Goal: Task Accomplishment & Management: Manage account settings

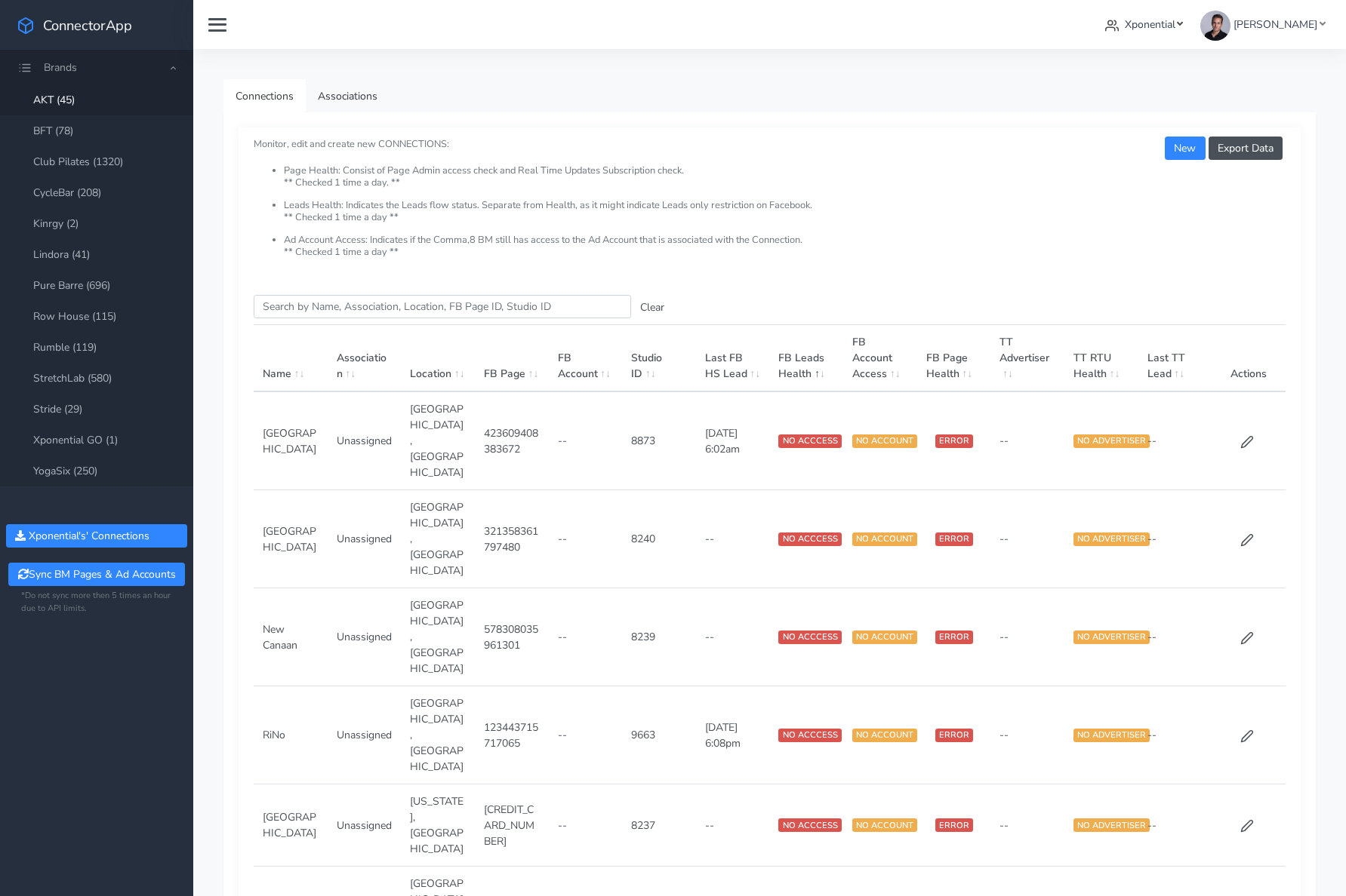
click at [1170, 22] on span "Xponential" at bounding box center [1150, 24] width 51 height 14
click at [1067, 145] on span "Crunch Gym" at bounding box center [1037, 143] width 58 height 14
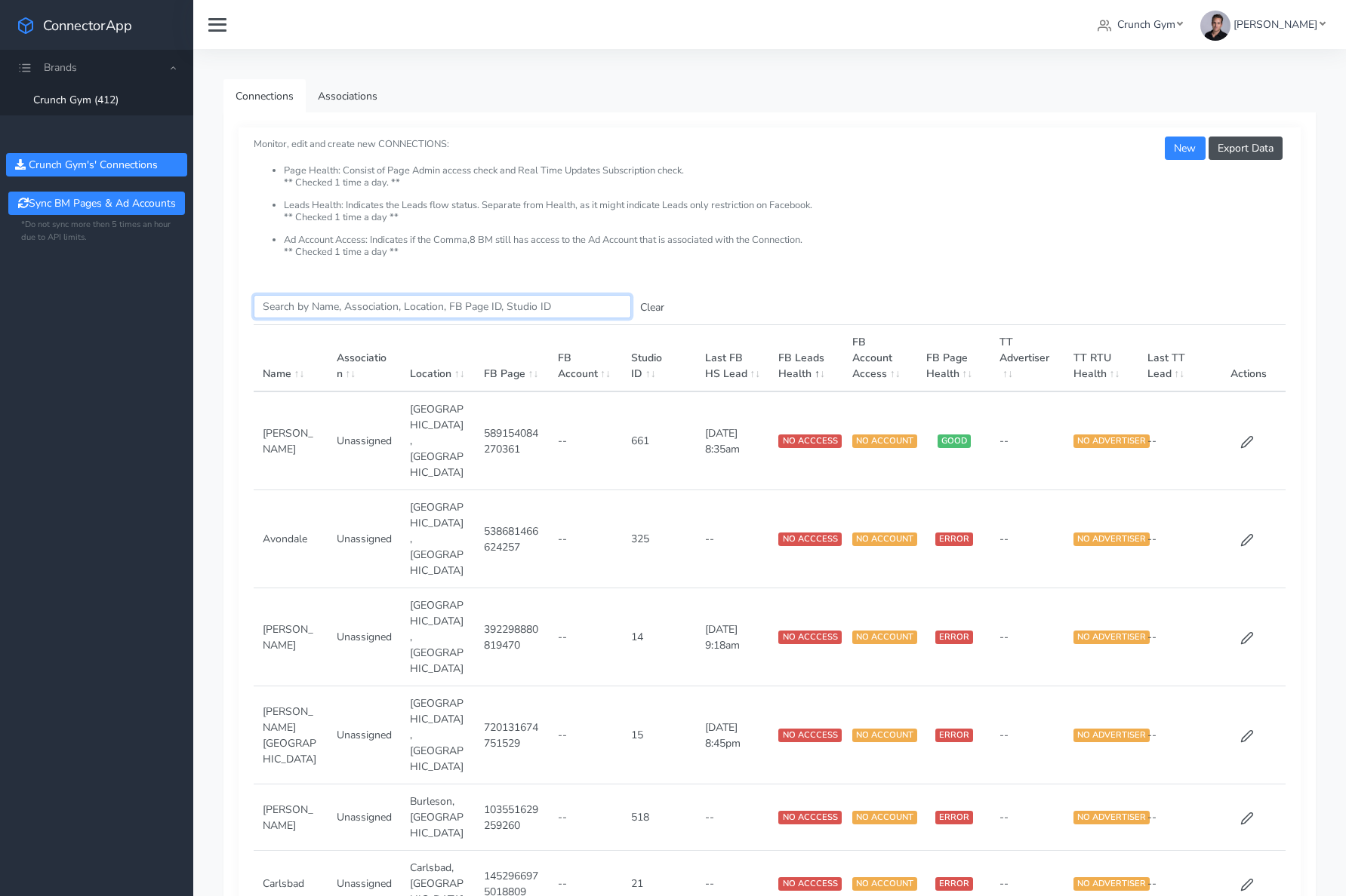
click at [357, 312] on input "Search this table" at bounding box center [442, 307] width 378 height 23
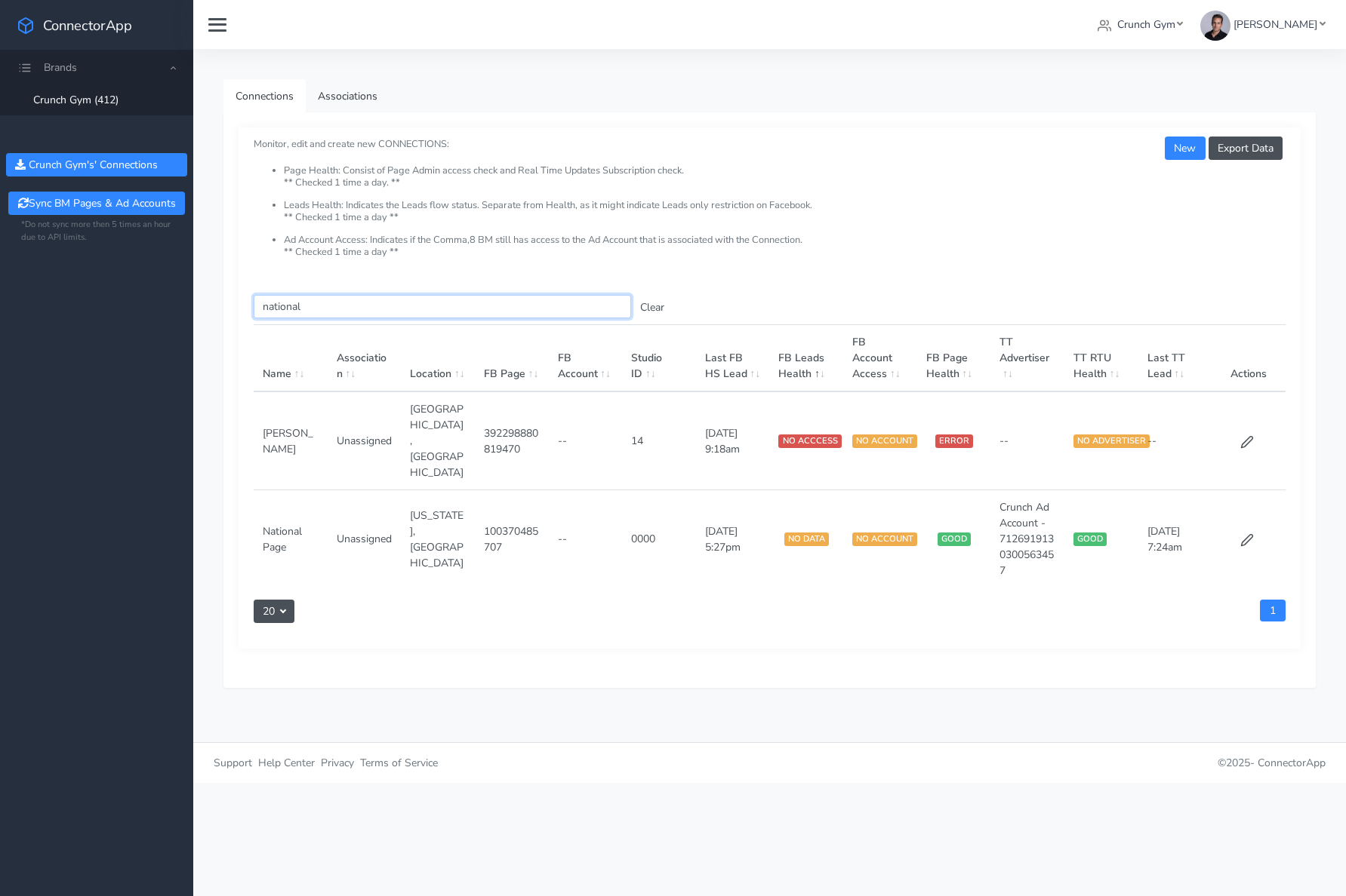
type input "national"
click at [527, 600] on div "20 20 40 80 100" at bounding box center [505, 617] width 528 height 34
click at [526, 600] on div "20 20 40 80 100" at bounding box center [505, 617] width 528 height 34
click at [496, 491] on td "100370485707" at bounding box center [511, 540] width 74 height 98
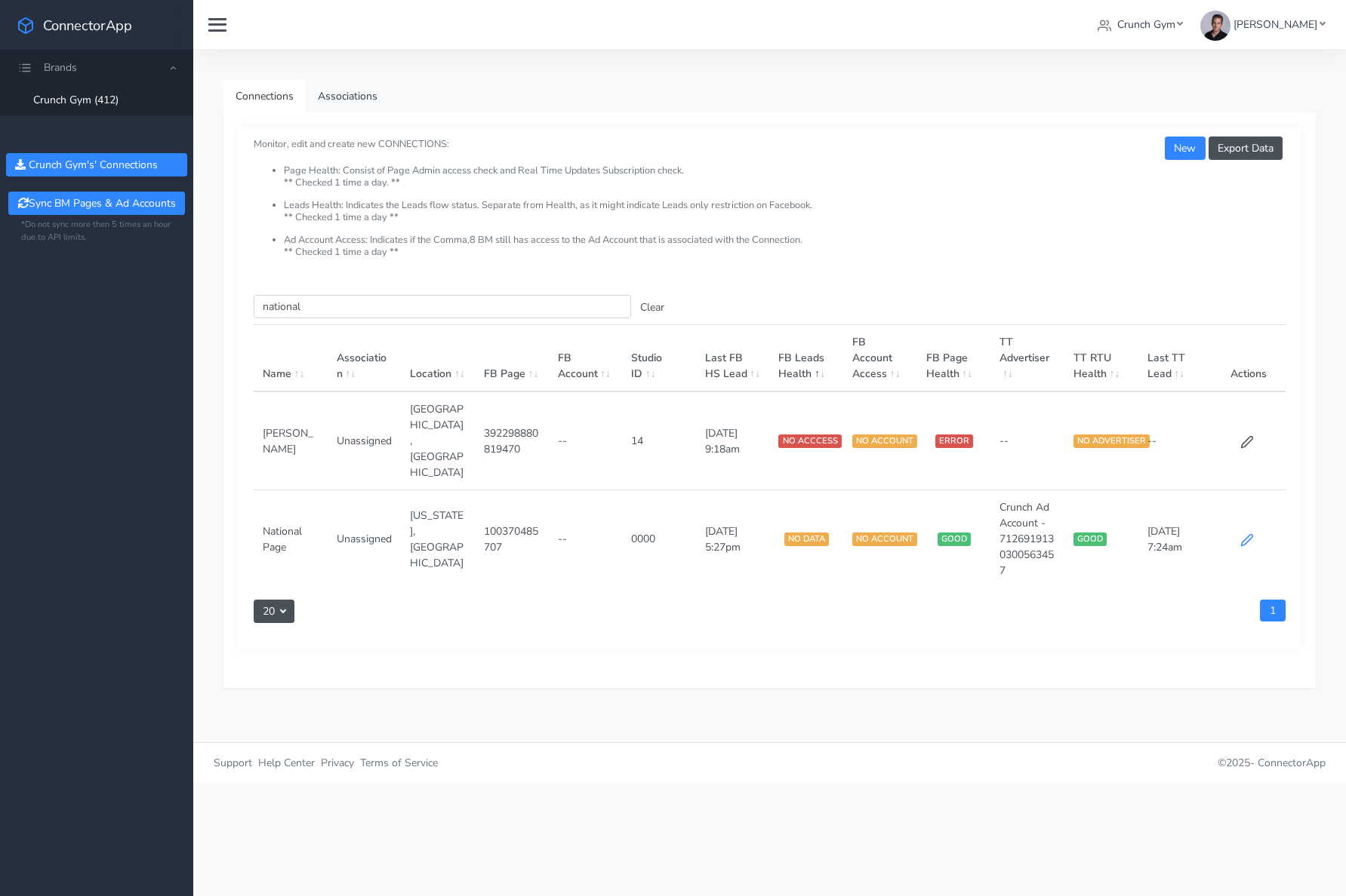
drag, startPoint x: 1253, startPoint y: 489, endPoint x: 1245, endPoint y: 491, distance: 8.2
click at [1253, 491] on td at bounding box center [1248, 540] width 74 height 98
click at [1243, 534] on icon at bounding box center [1246, 540] width 13 height 13
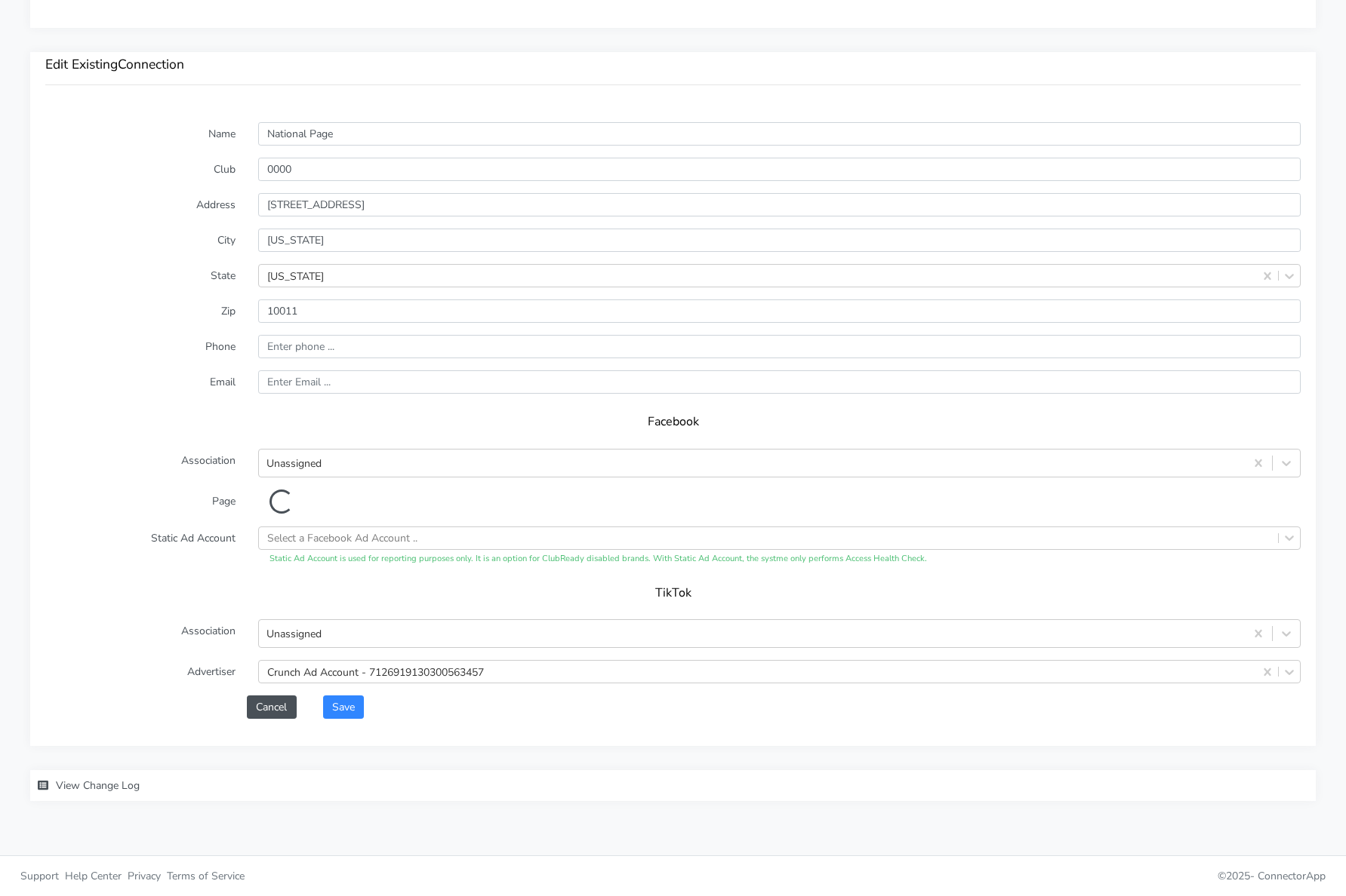
scroll to position [1010, 0]
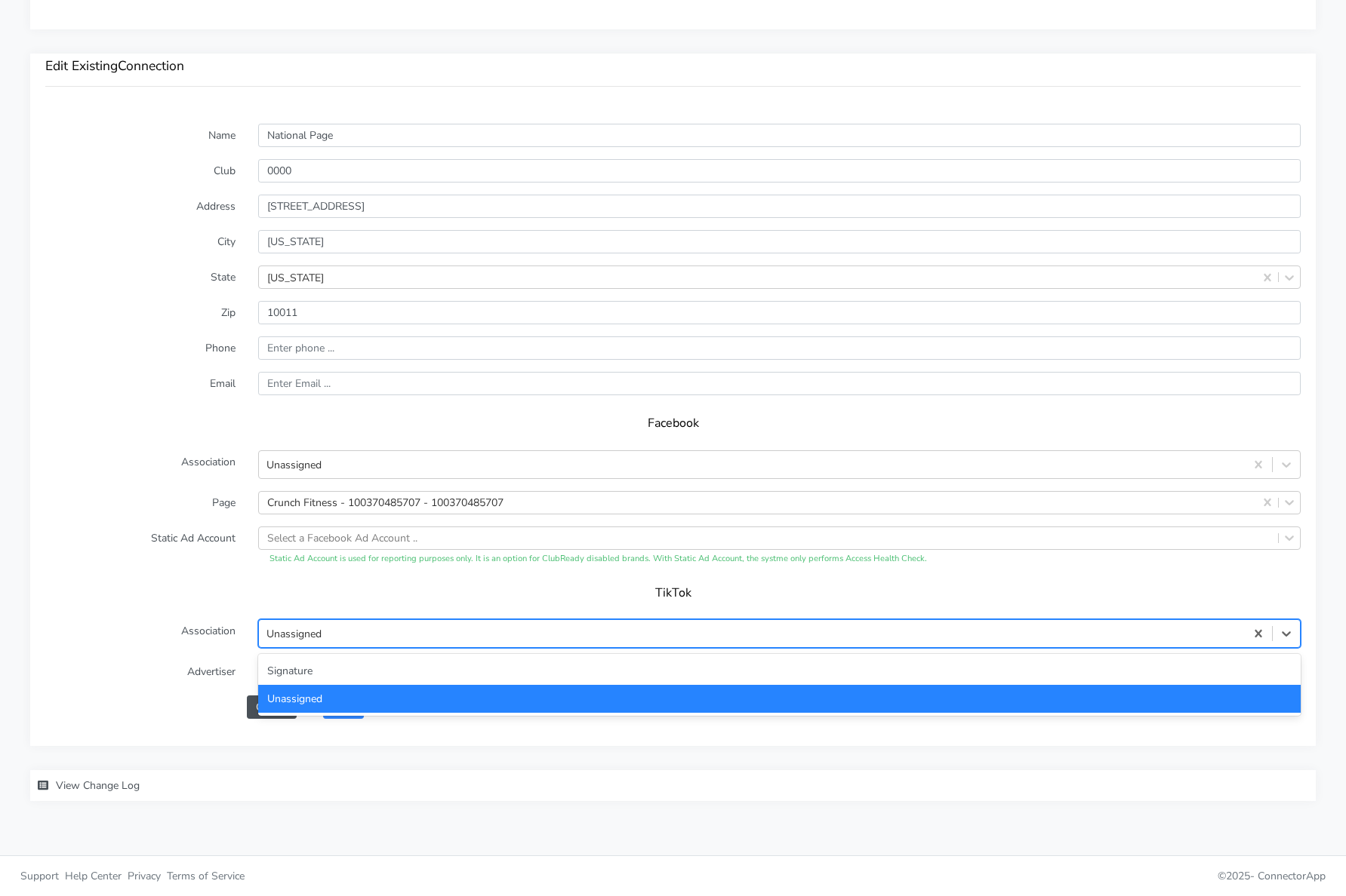
drag, startPoint x: 469, startPoint y: 627, endPoint x: 479, endPoint y: 602, distance: 26.9
click at [479, 602] on form "Name National Page Club 0000 Address 215 W 23rd St City New York State New York…" at bounding box center [673, 421] width 1255 height 595
click at [535, 586] on h5 "TikTok" at bounding box center [673, 593] width 1225 height 14
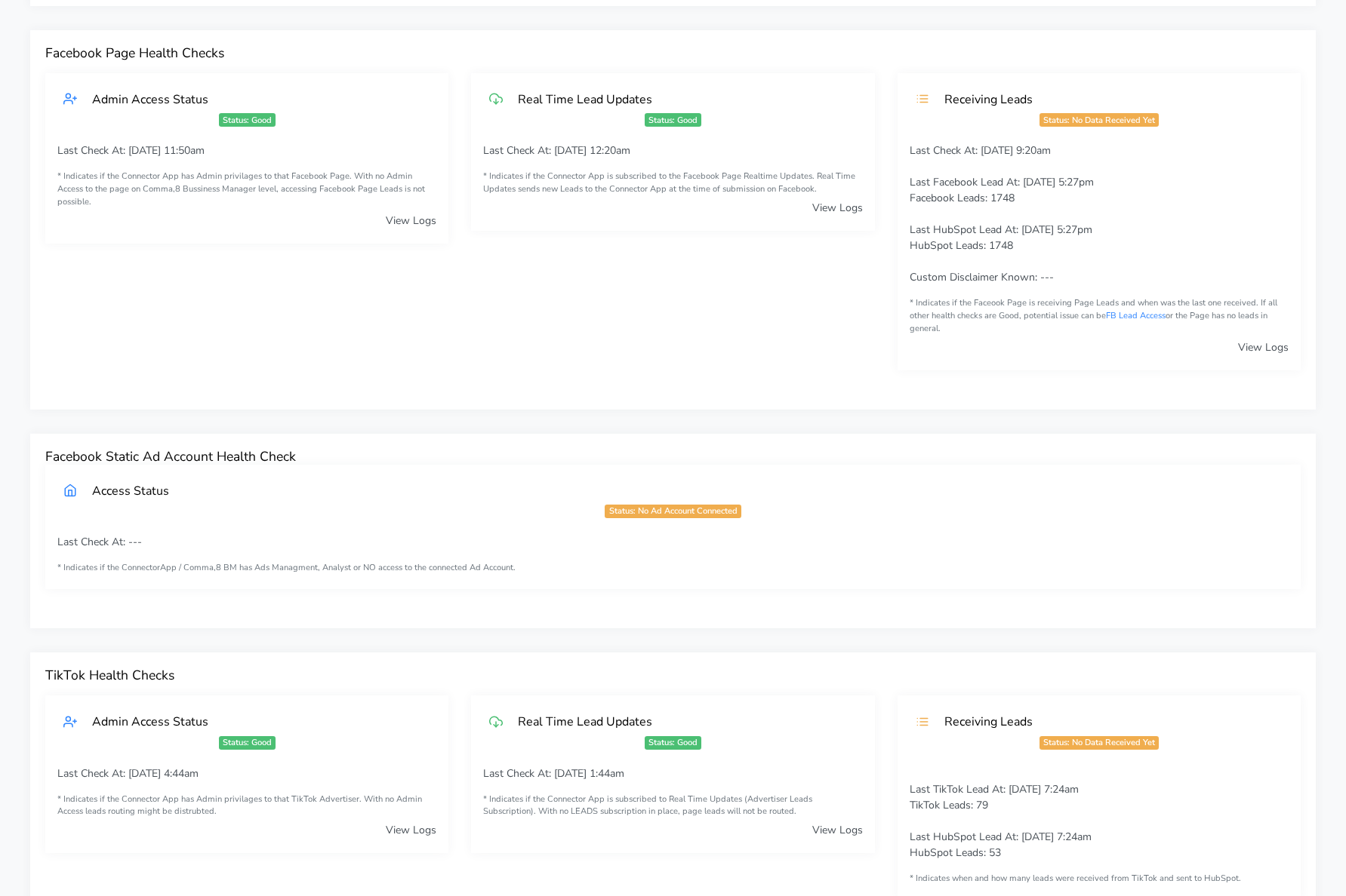
scroll to position [0, 0]
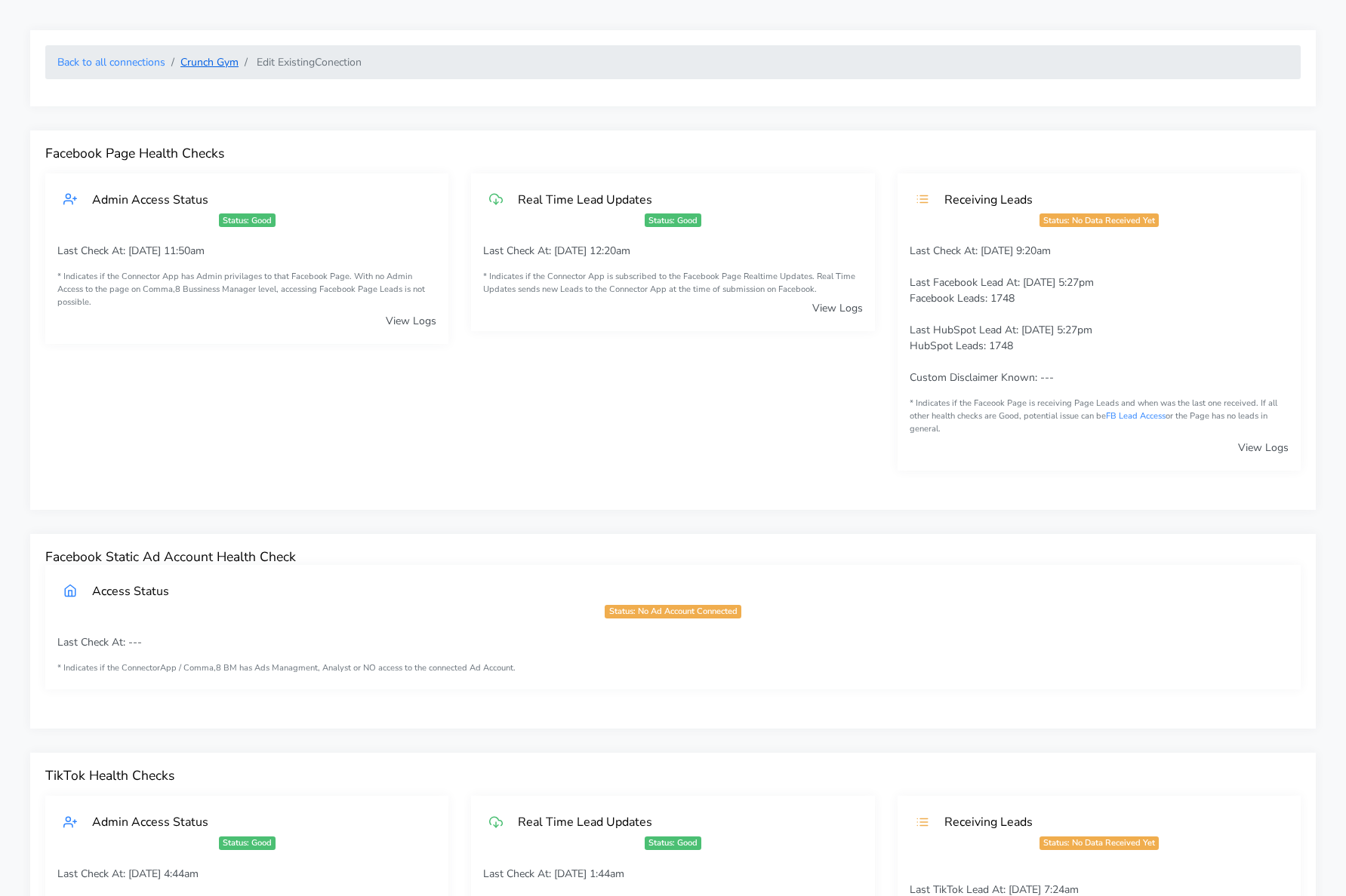
click at [204, 62] on link "Crunch Gym" at bounding box center [209, 62] width 58 height 14
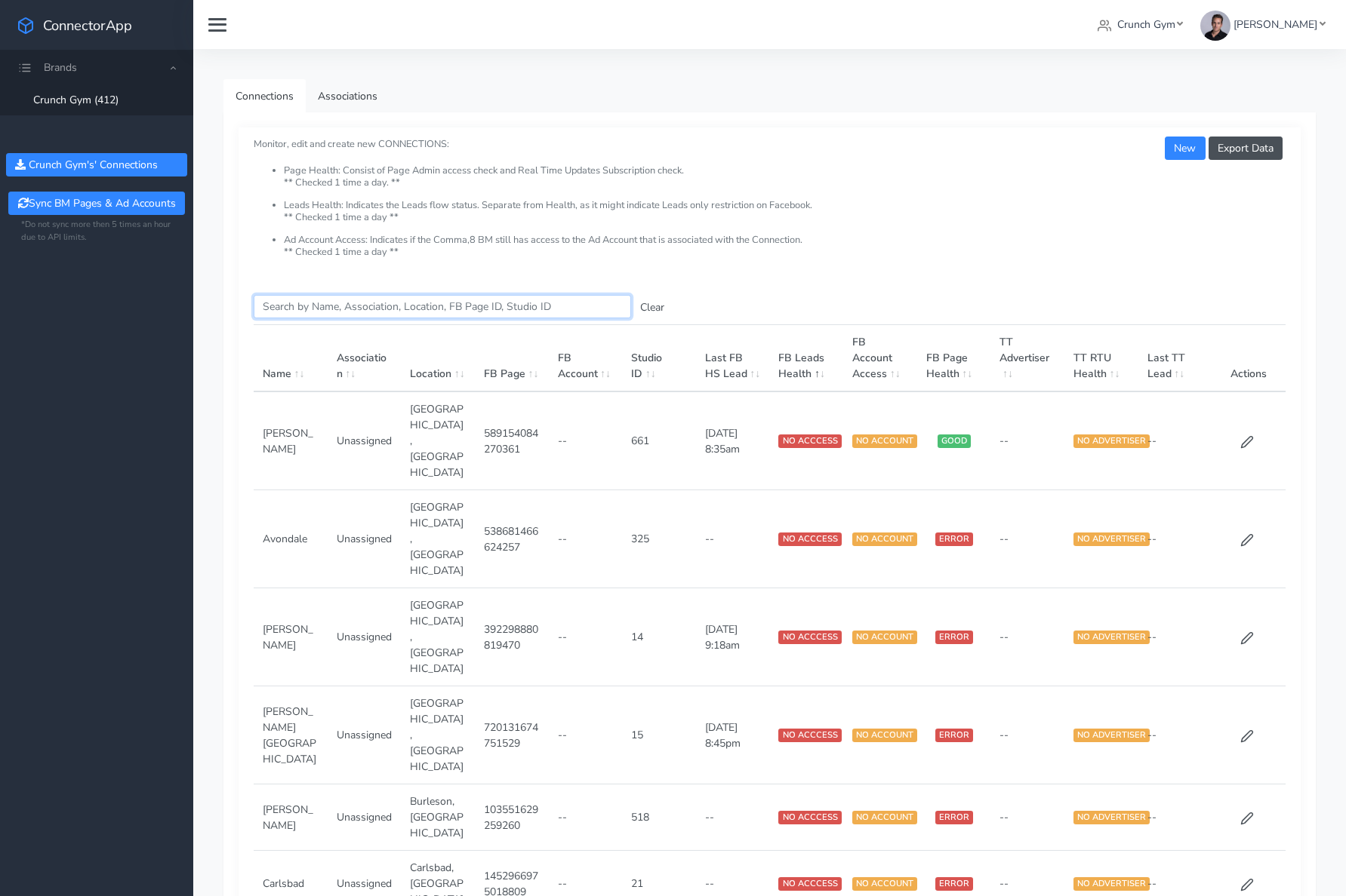
click at [320, 305] on input "Search this table" at bounding box center [442, 307] width 378 height 23
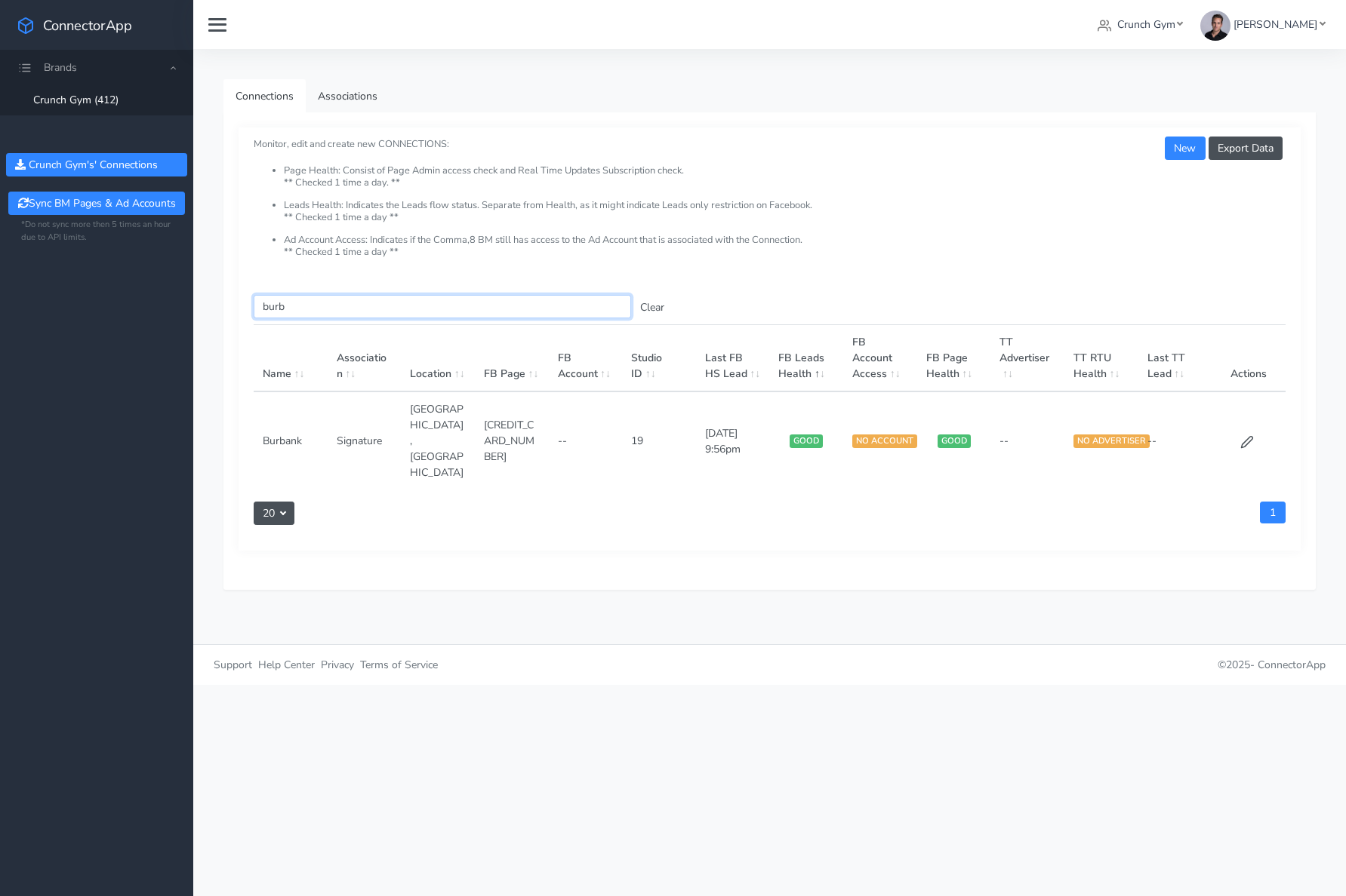
type input "burb"
click at [579, 502] on div "20 20 40 80 100" at bounding box center [505, 519] width 528 height 34
click at [1247, 436] on icon at bounding box center [1246, 442] width 13 height 13
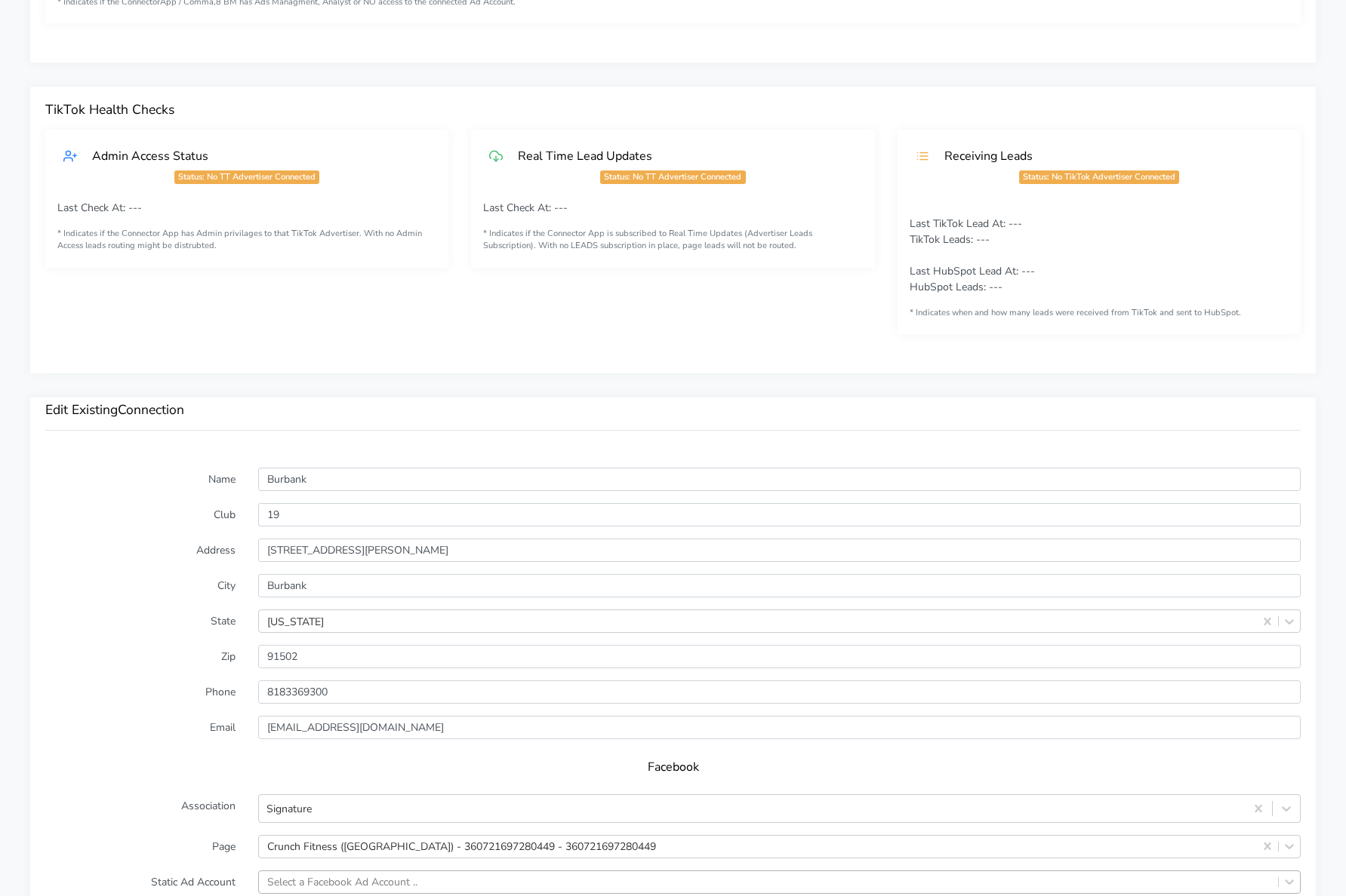
scroll to position [943, 0]
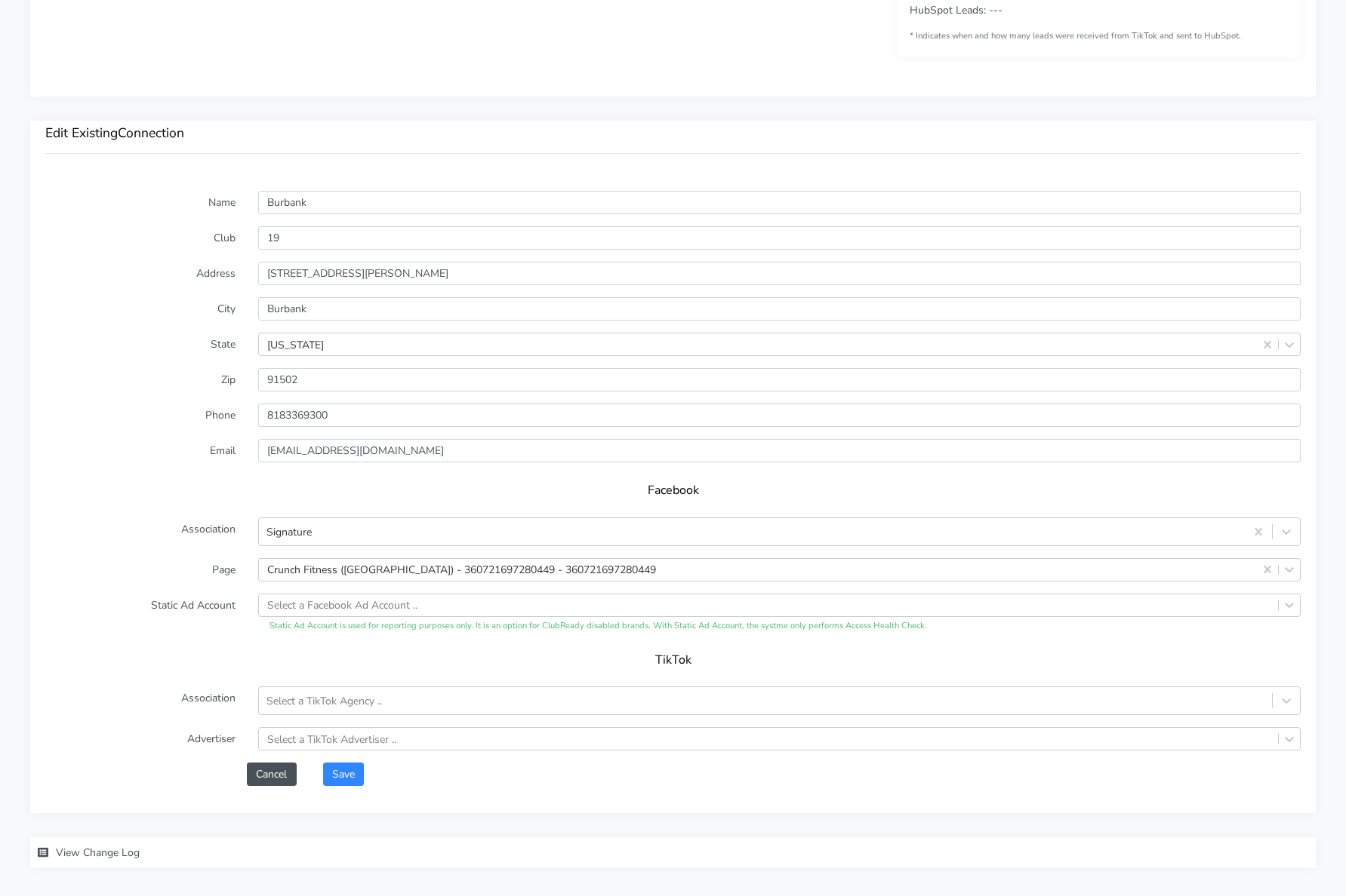
click at [169, 664] on h5 "TikTok" at bounding box center [673, 660] width 1225 height 14
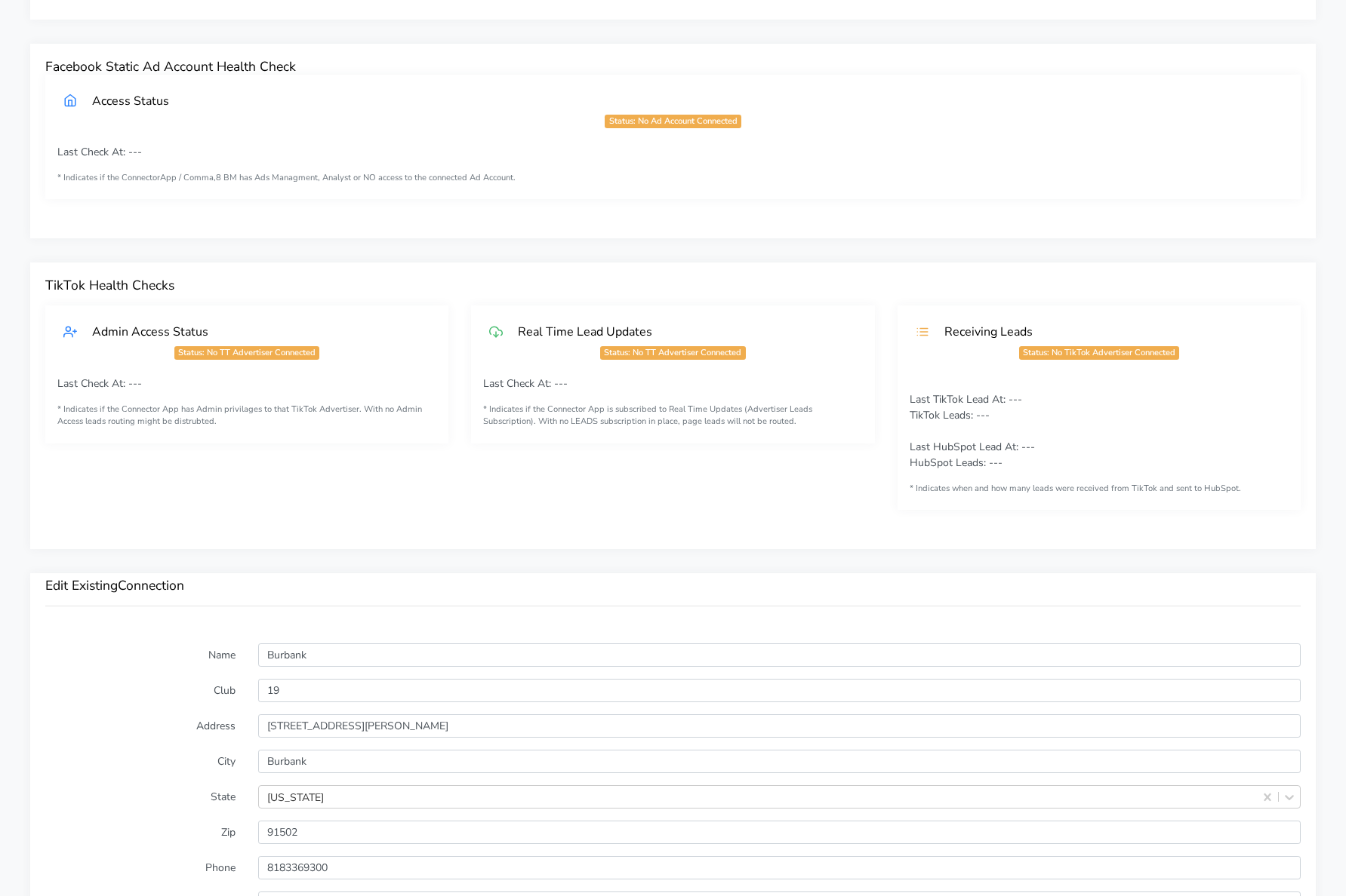
click at [501, 484] on div "Real Time Lead Updates Status: No TT Advertiser Connected Last Check At: --- * …" at bounding box center [672, 419] width 426 height 228
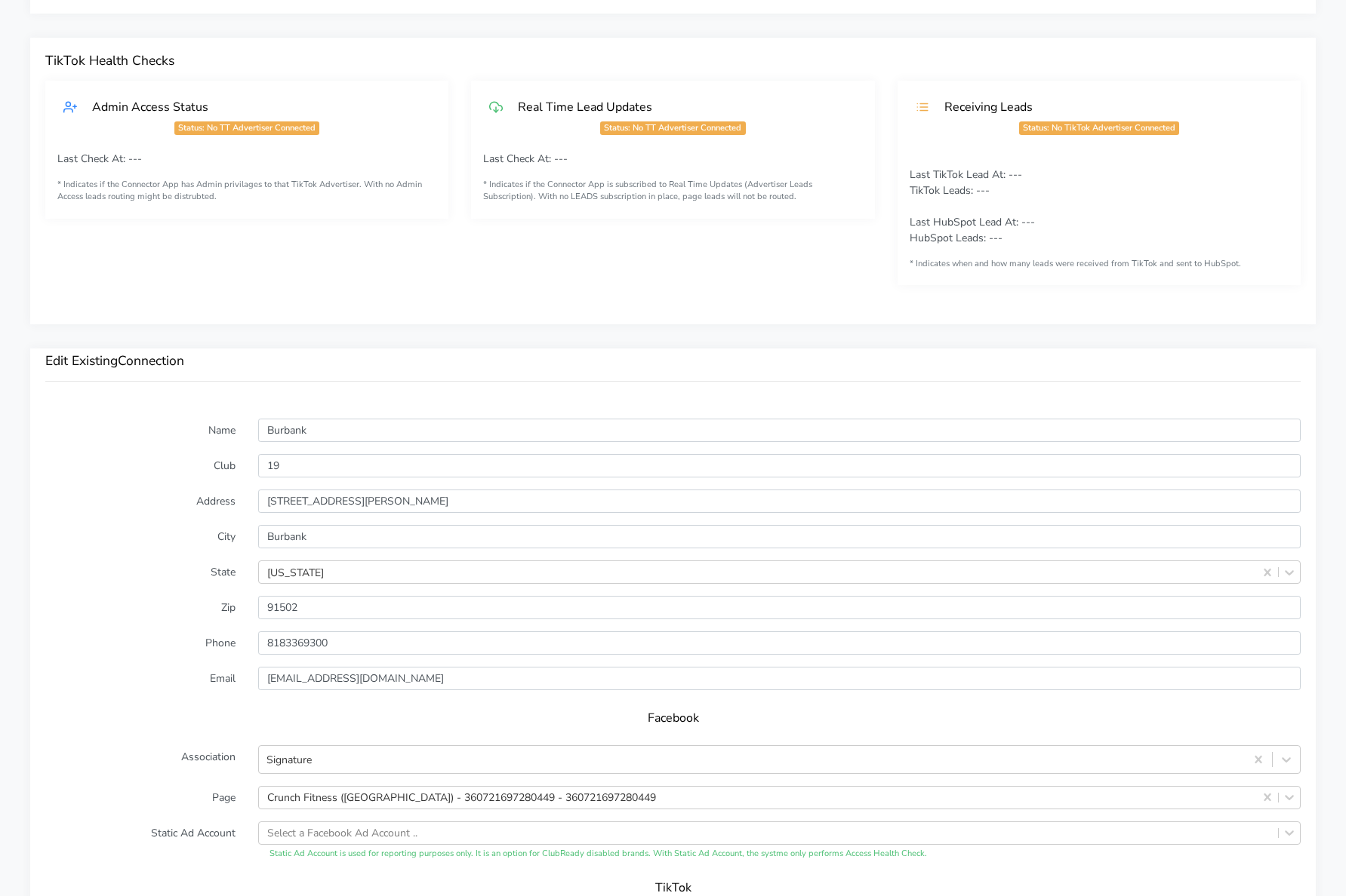
scroll to position [1010, 0]
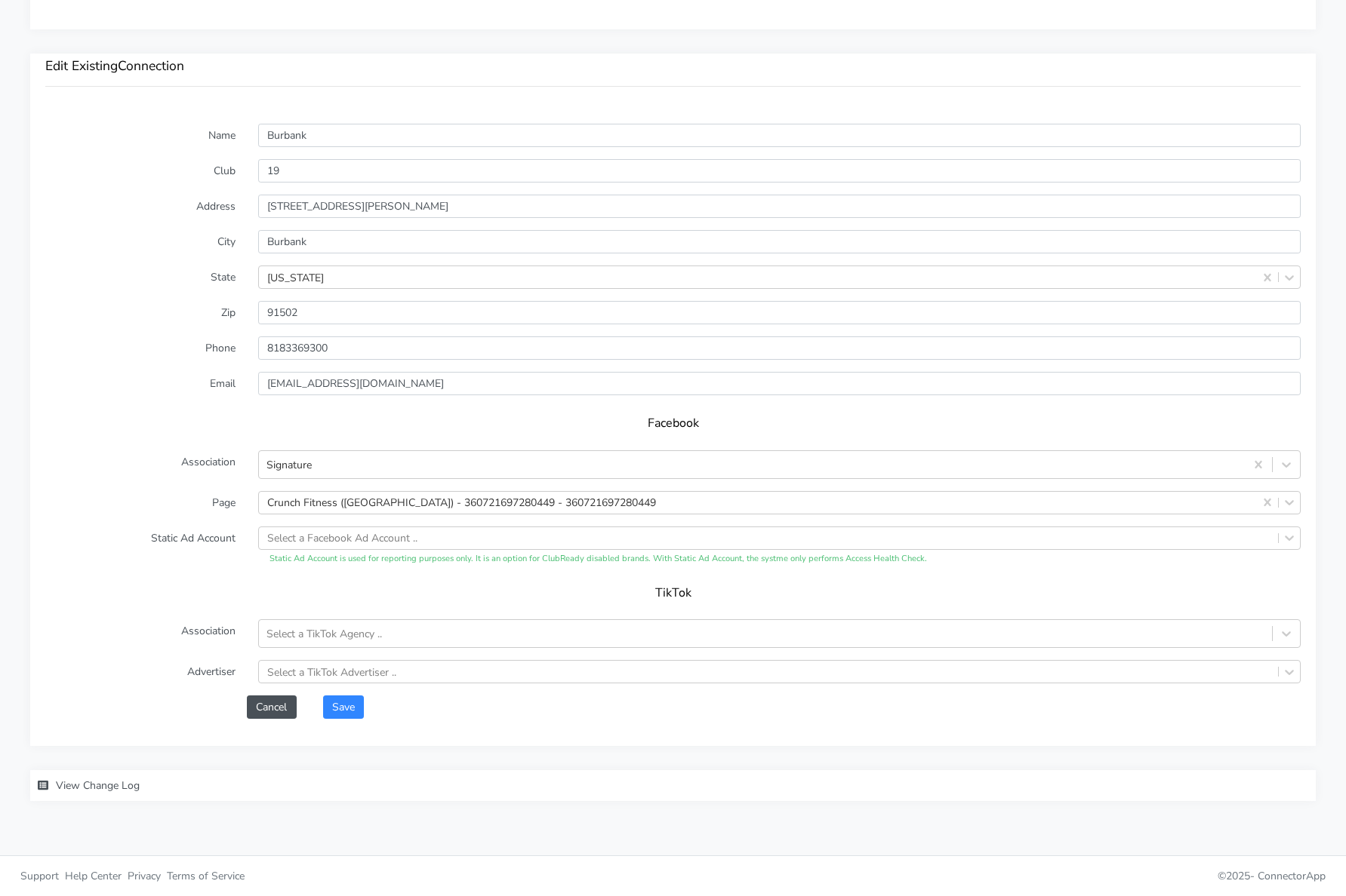
click at [62, 527] on label "Static Ad Account" at bounding box center [140, 546] width 212 height 39
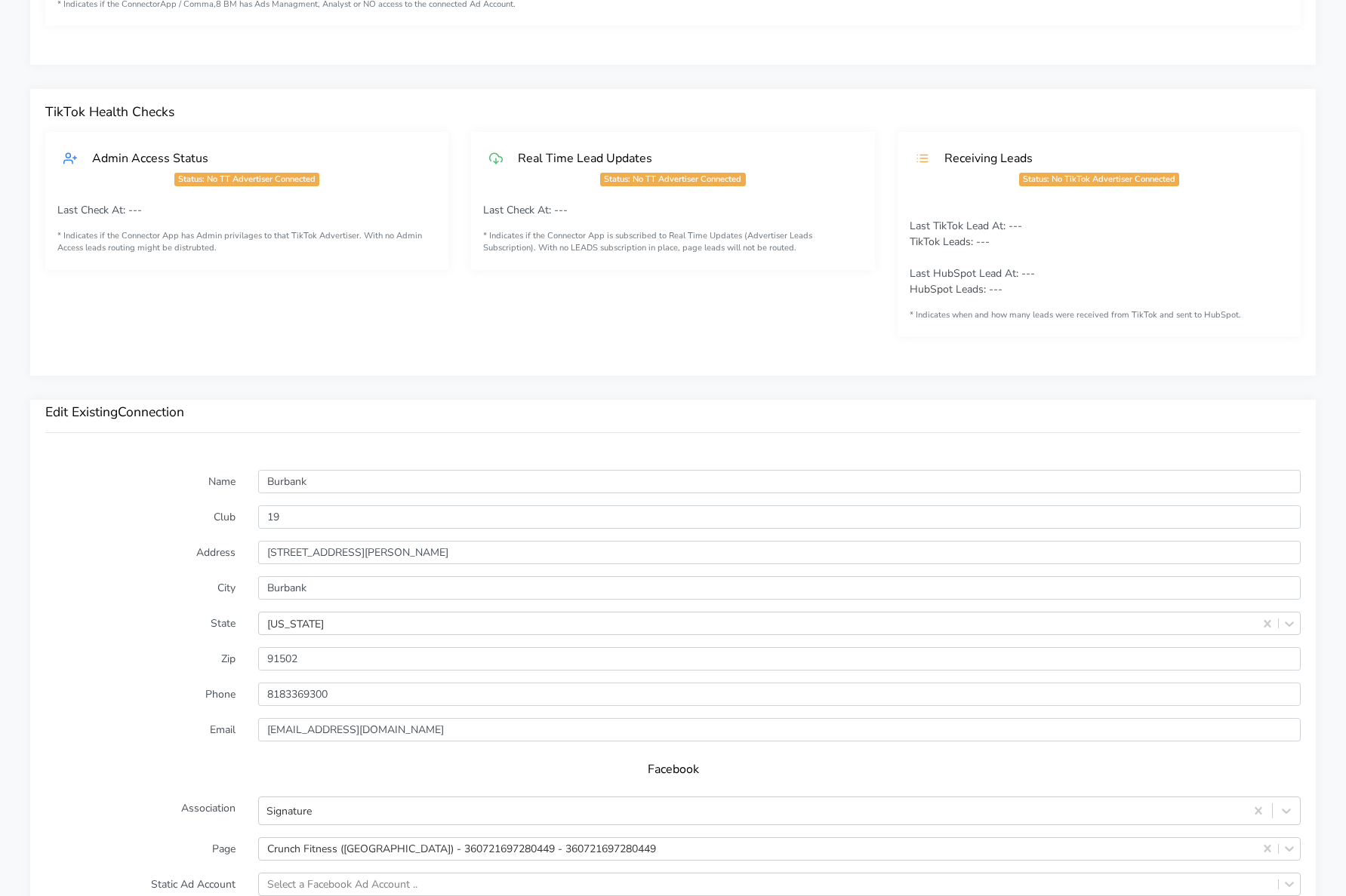
scroll to position [344, 0]
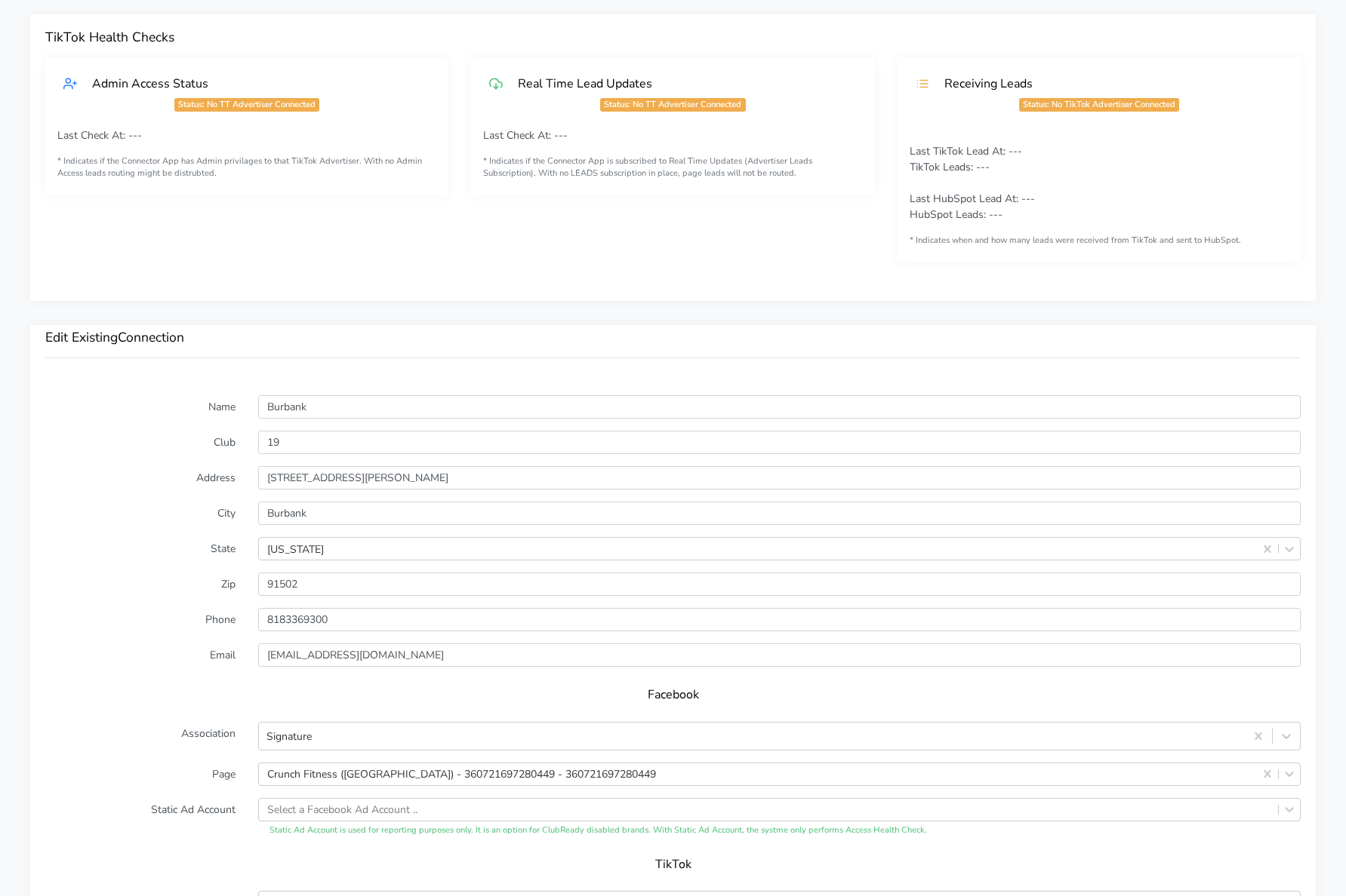
scroll to position [769, 0]
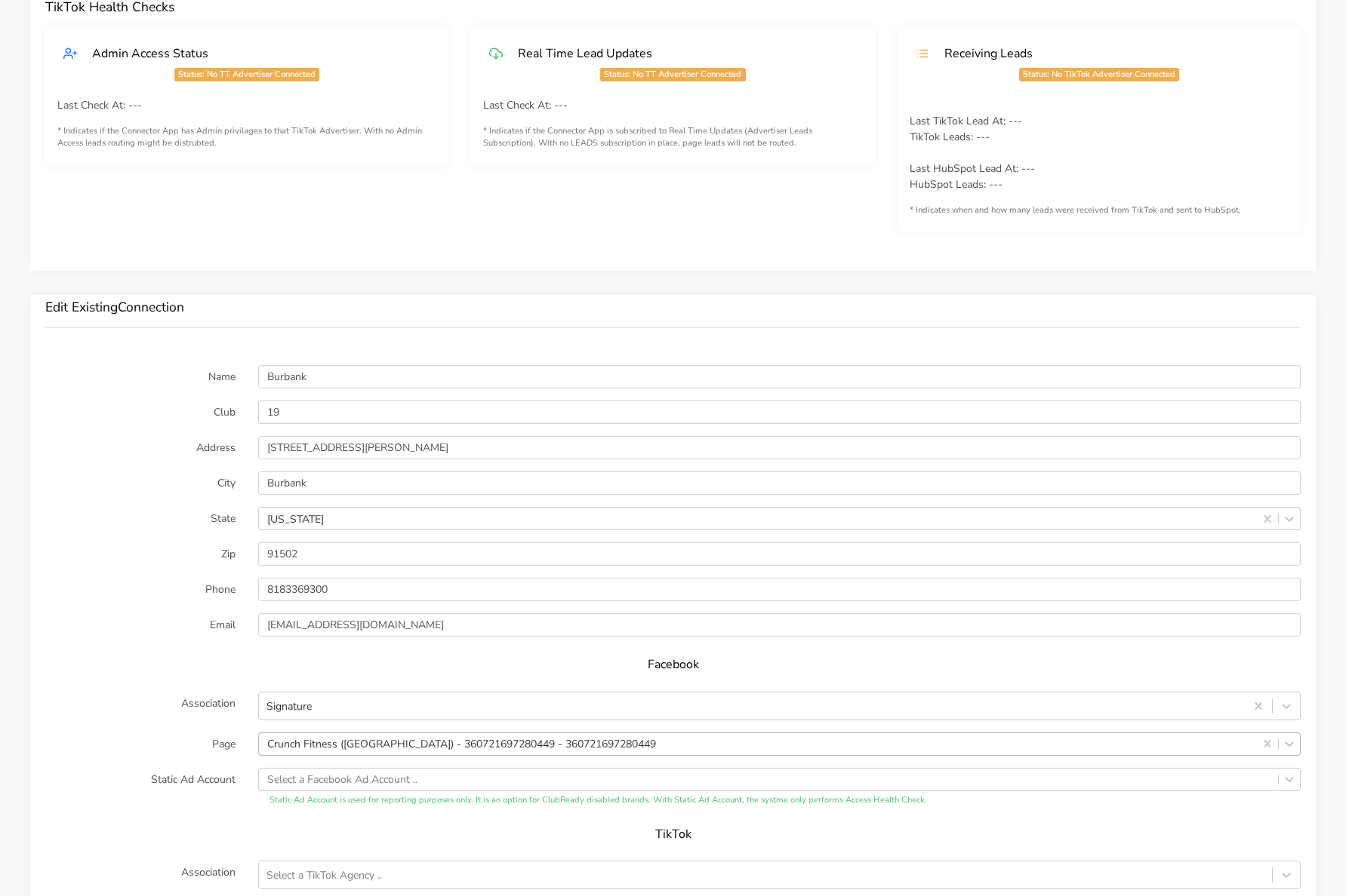
click at [467, 750] on div "Crunch Fitness ([GEOGRAPHIC_DATA]) - 360721697280449 - 360721697280449" at bounding box center [779, 744] width 1043 height 23
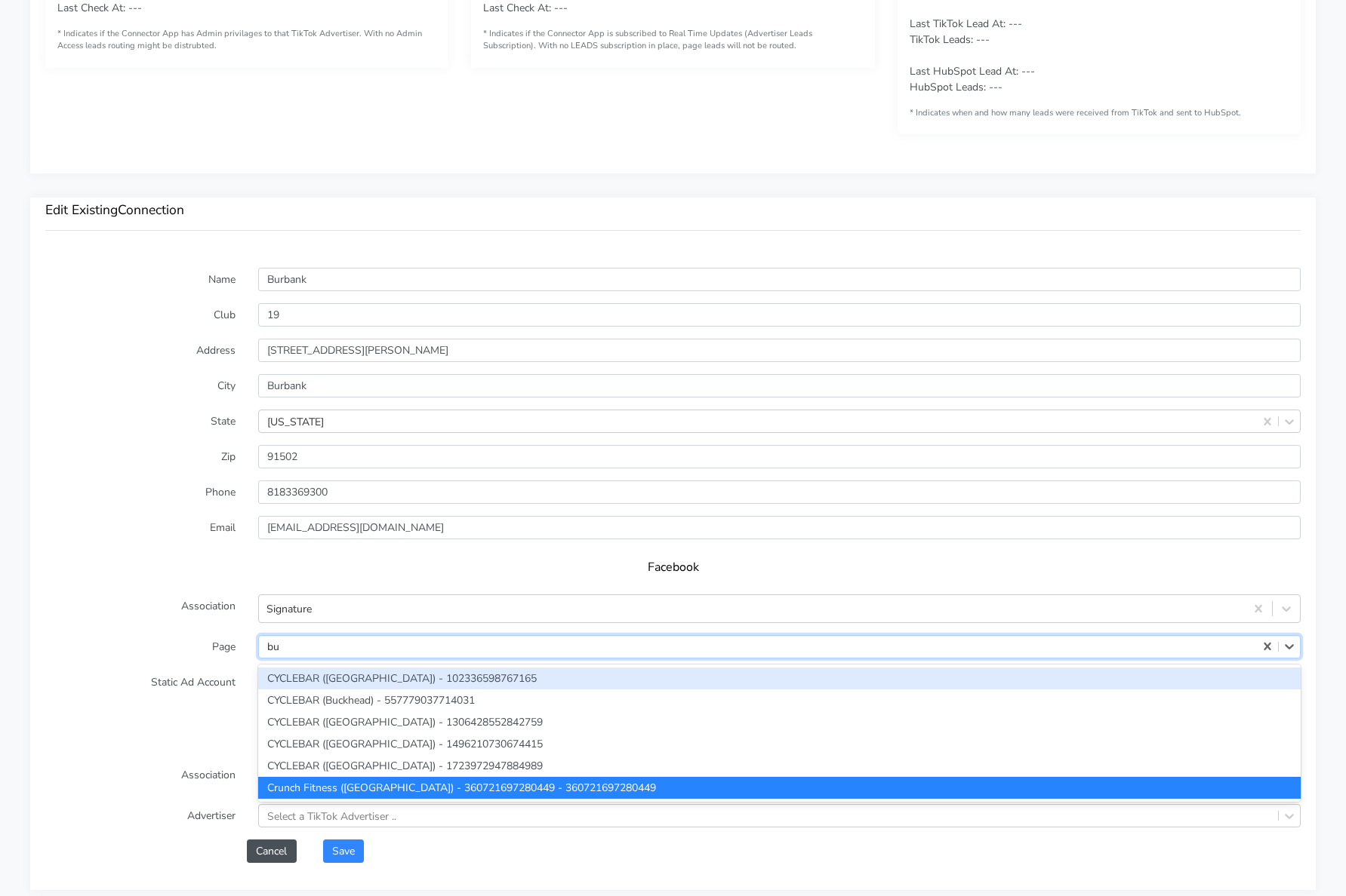
scroll to position [0, 0]
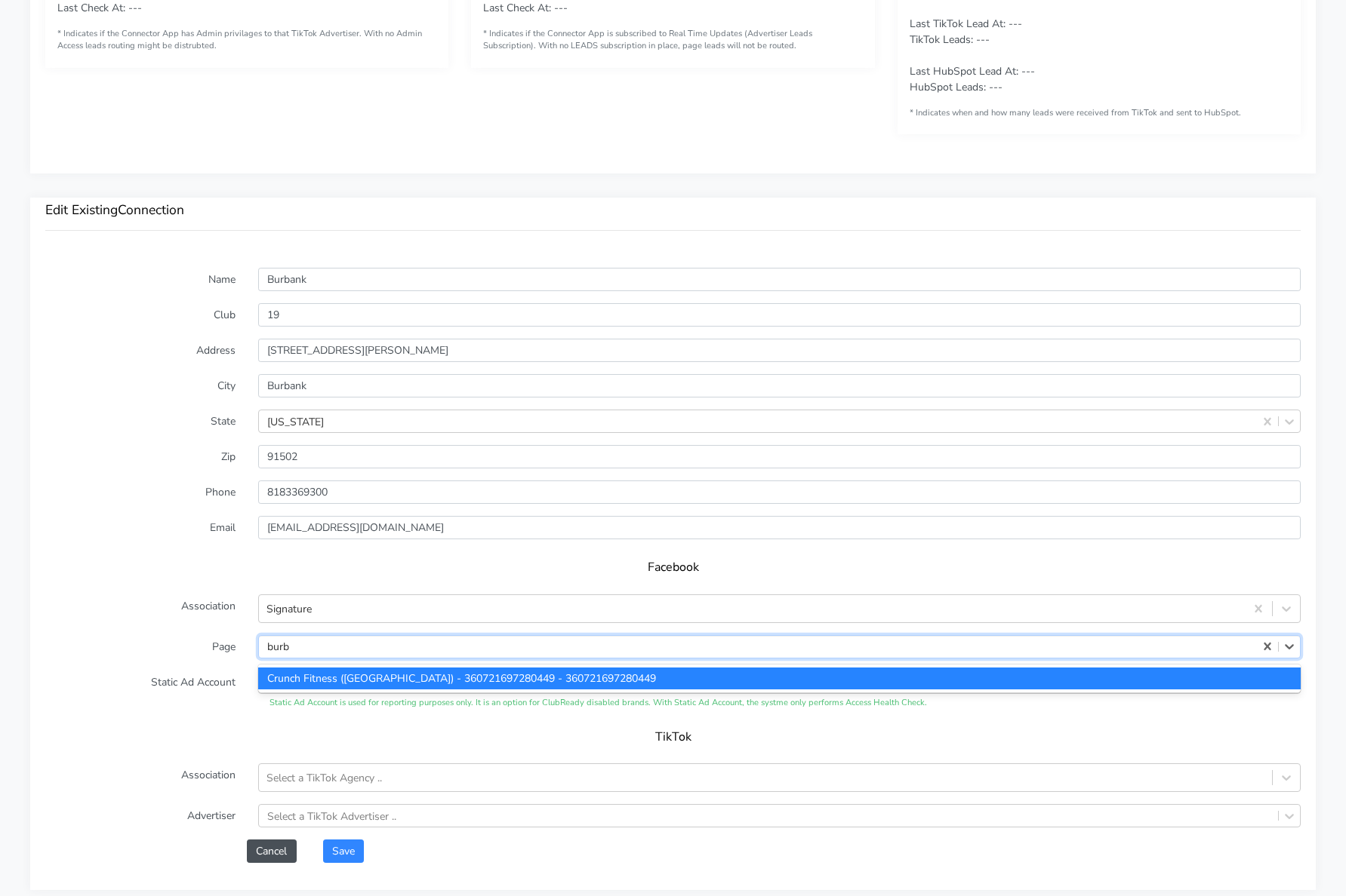
type input "burb"
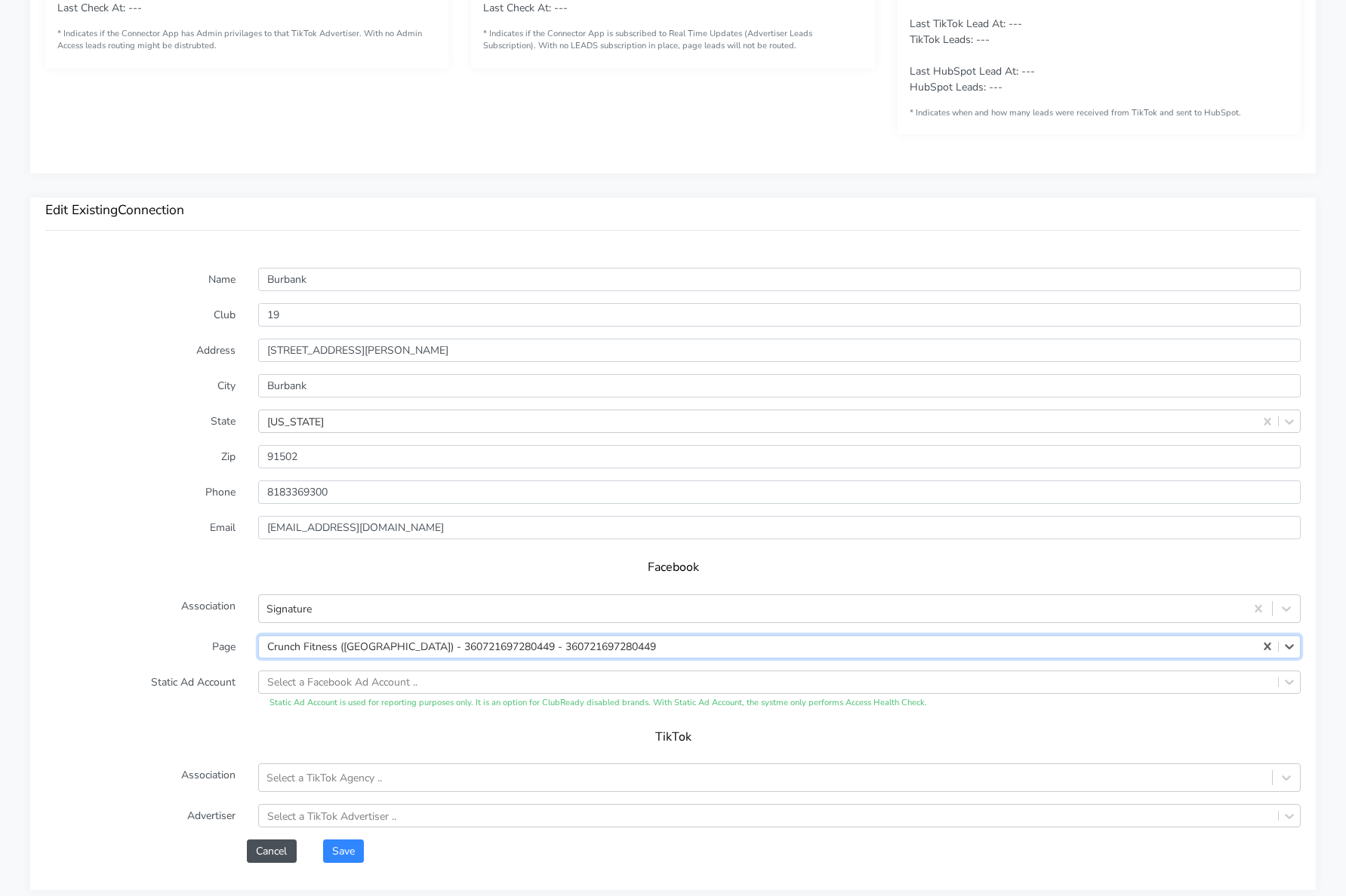
scroll to position [526, 0]
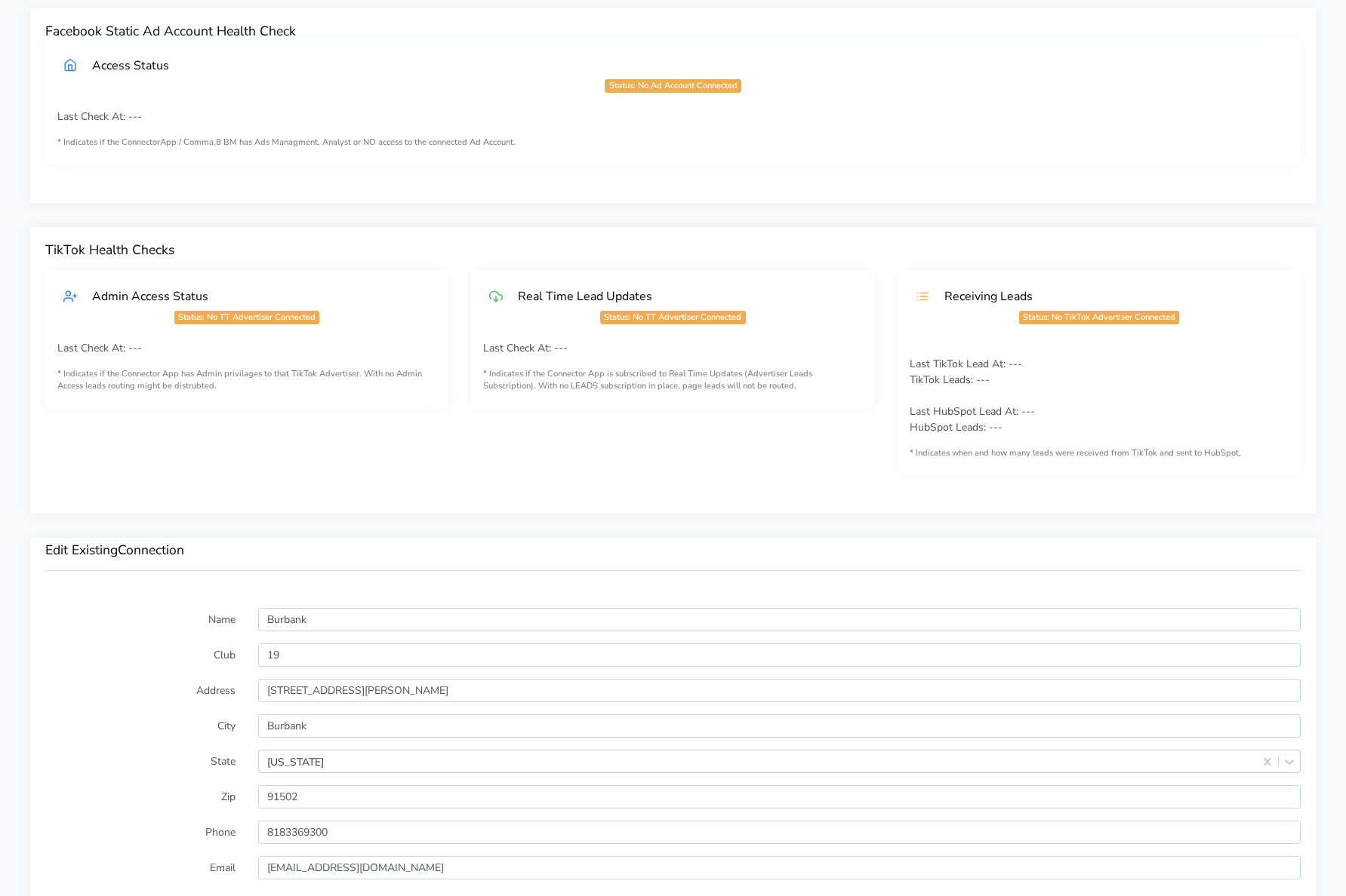
click at [627, 169] on div "Access Status Status: No Ad Account Connected Last Check At: --- * Indicates if…" at bounding box center [672, 113] width 1277 height 149
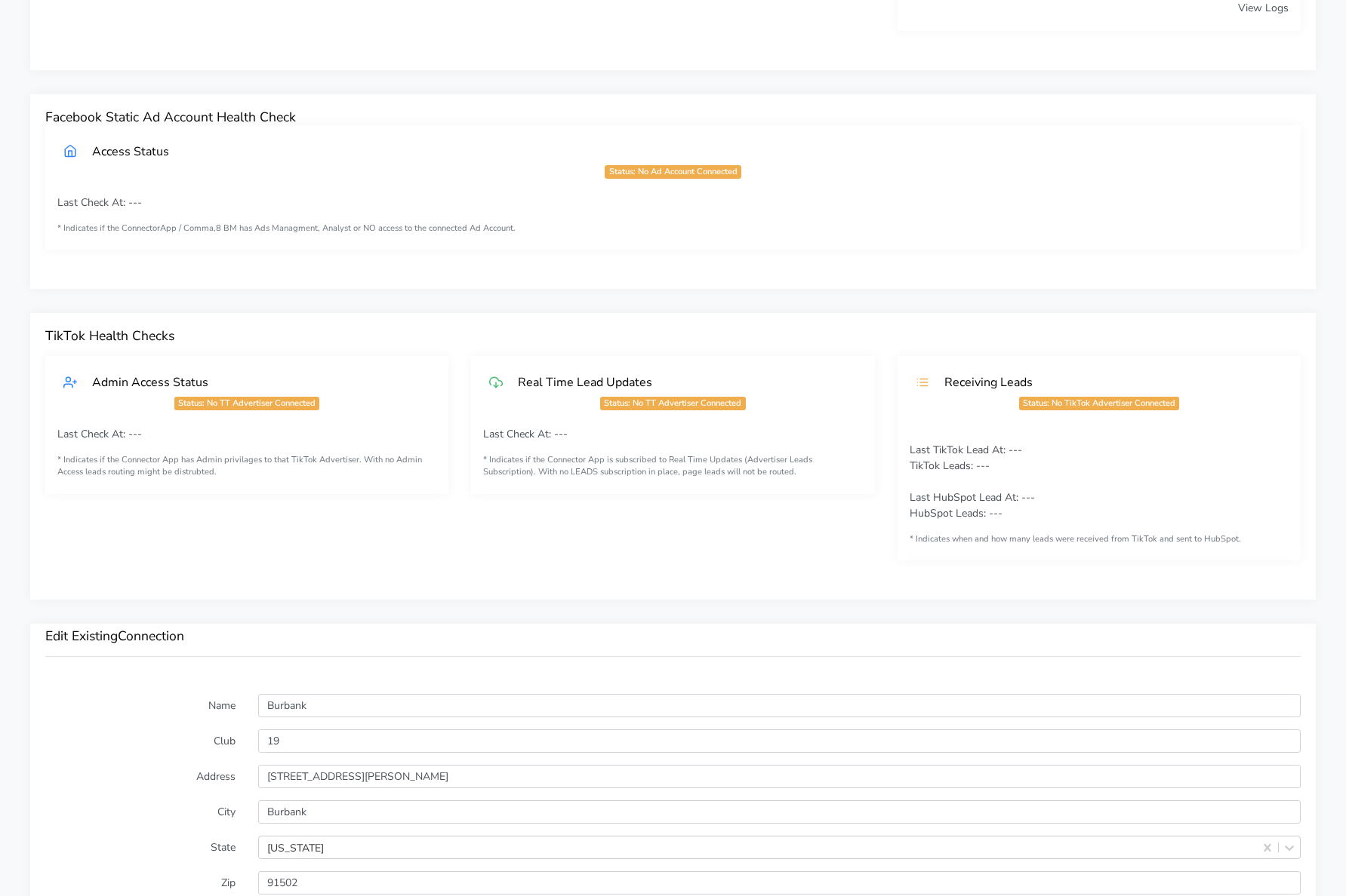
scroll to position [1010, 0]
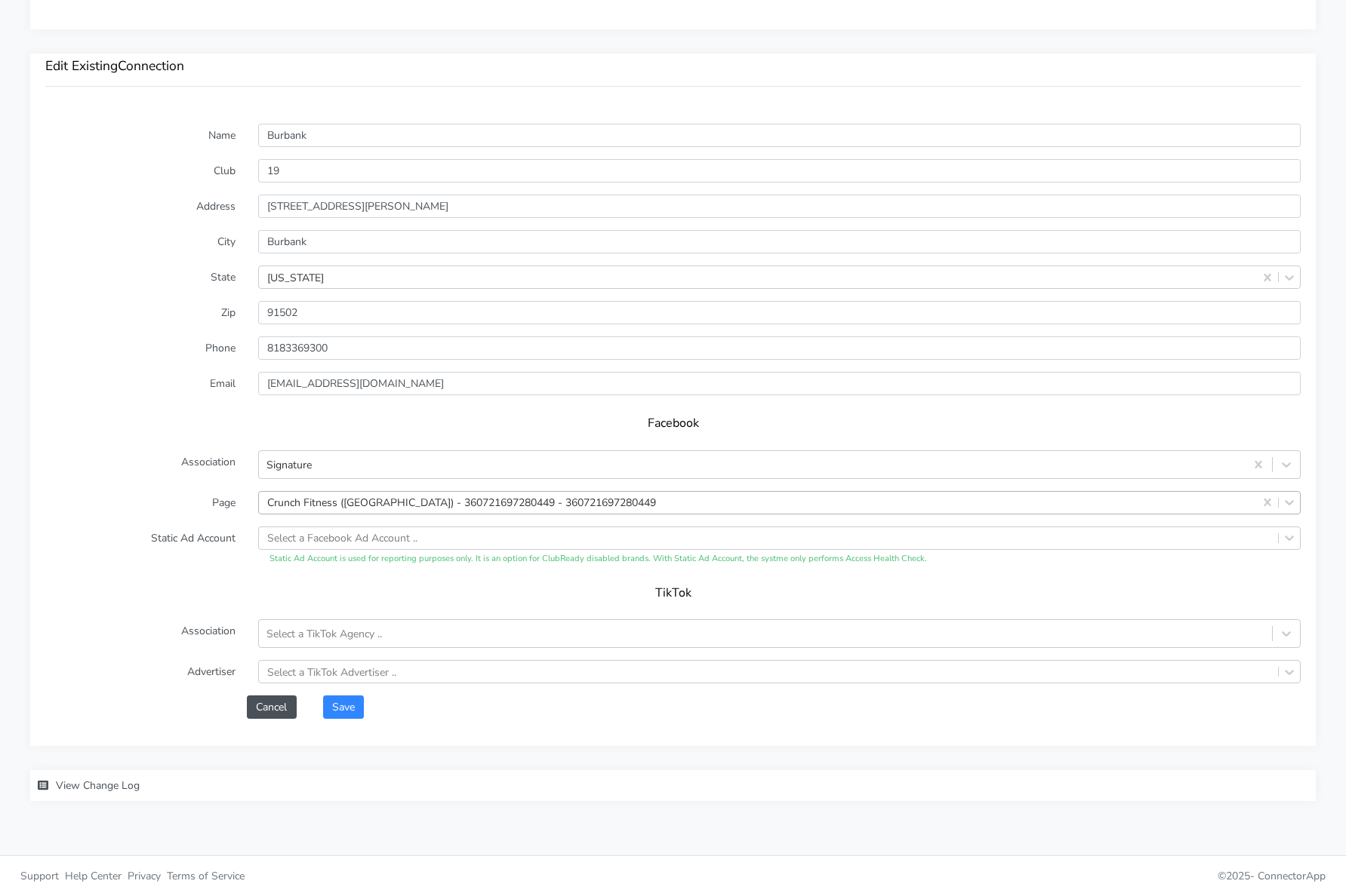
click at [105, 73] on h3 "Edit Existing Connection" at bounding box center [673, 66] width 1255 height 16
